Goal: Task Accomplishment & Management: Use online tool/utility

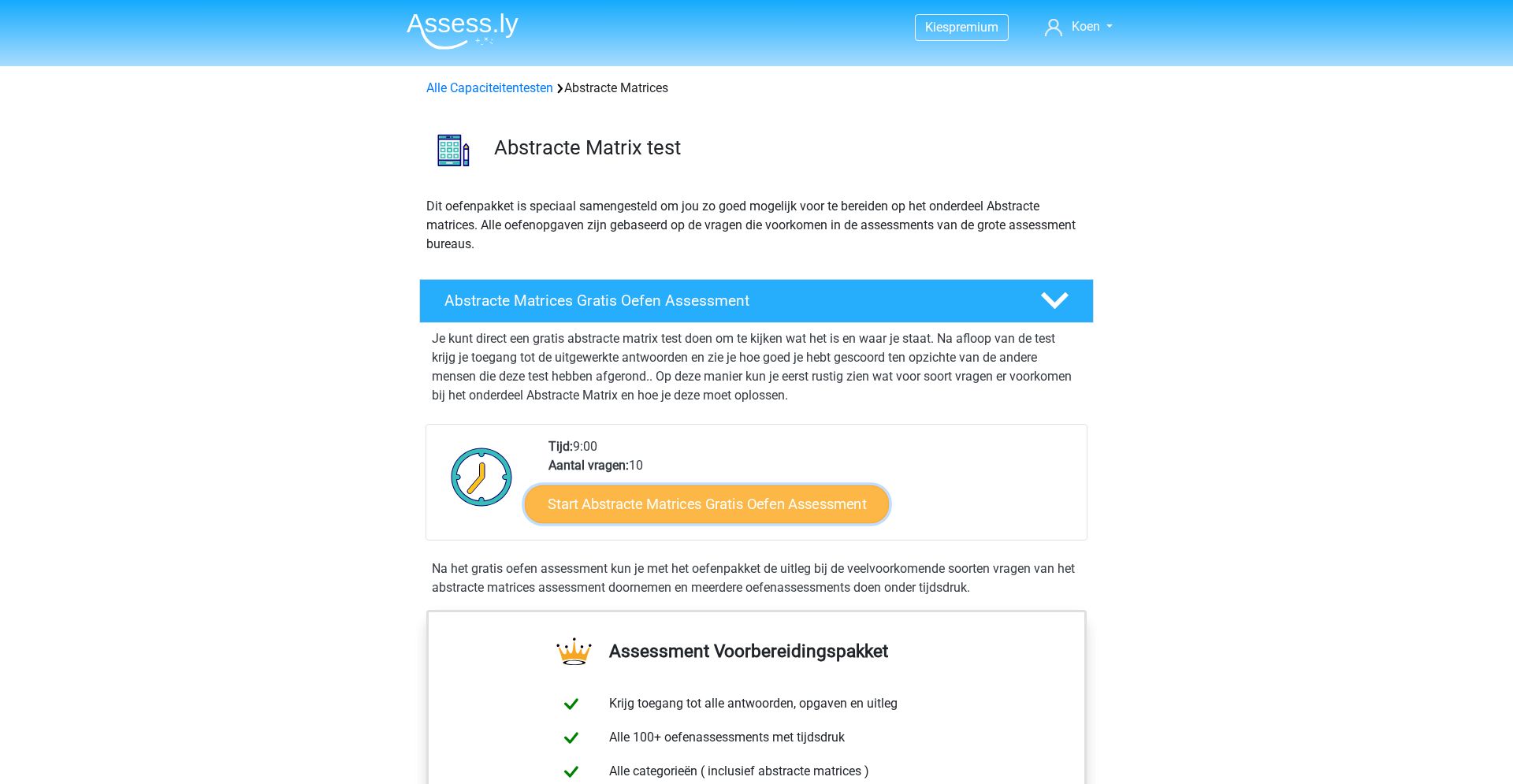
click at [822, 507] on link "Start Abstracte Matrices Gratis Oefen Assessment" at bounding box center [707, 503] width 364 height 38
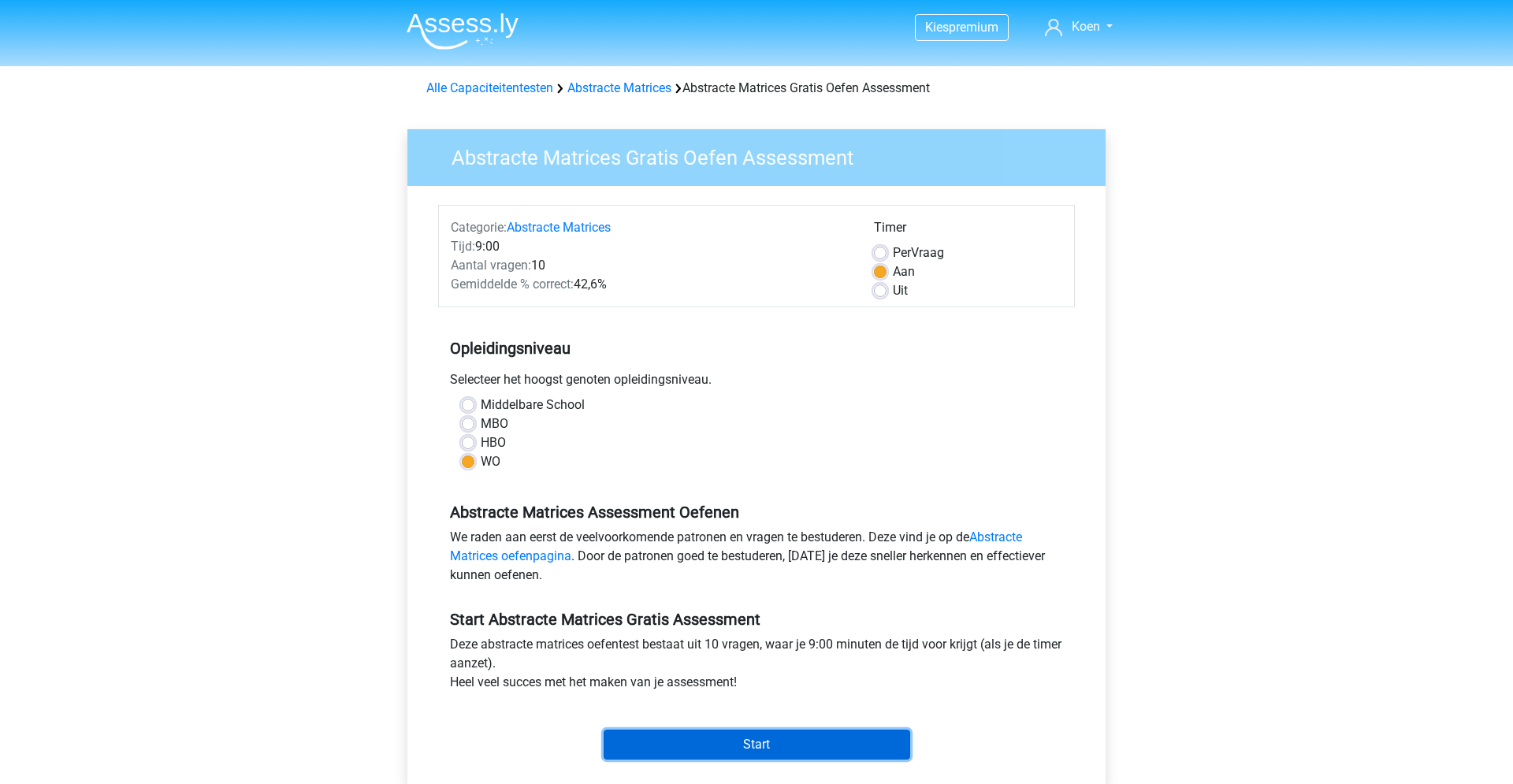
click at [810, 744] on input "Start" at bounding box center [757, 744] width 307 height 30
